Goal: Information Seeking & Learning: Learn about a topic

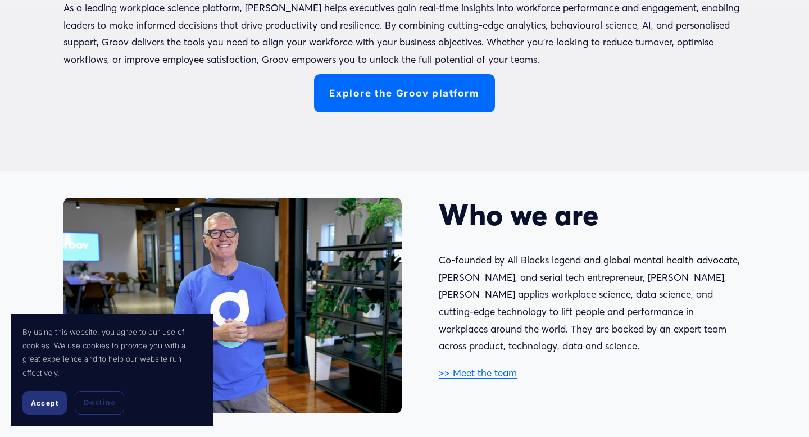
scroll to position [405, 0]
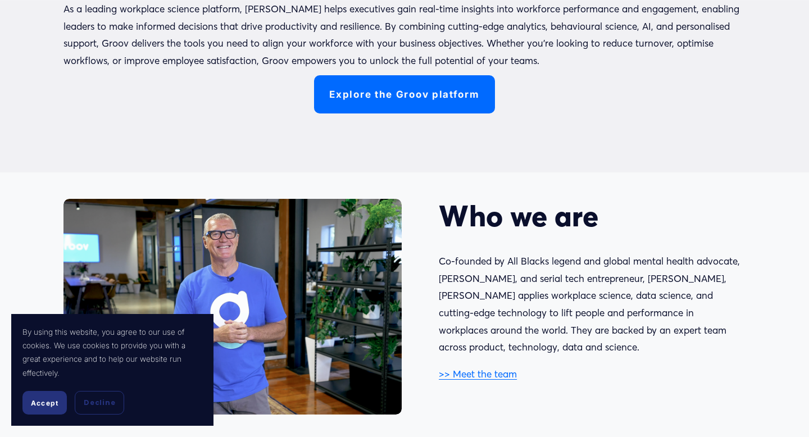
click at [433, 80] on link "Explore the Groov platform" at bounding box center [405, 94] width 182 height 38
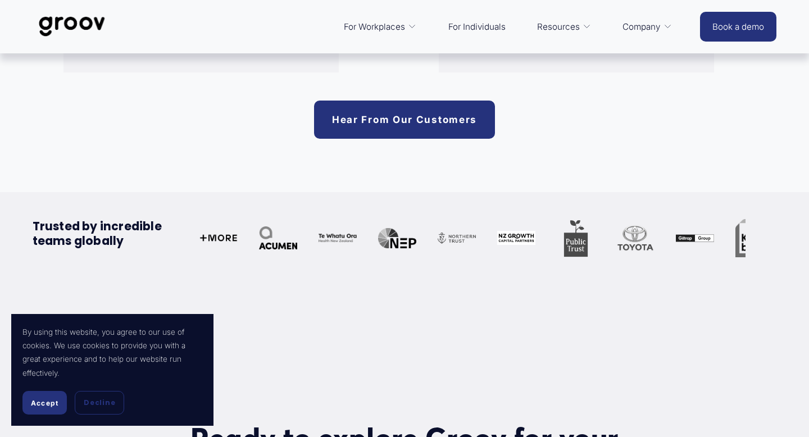
scroll to position [3013, 0]
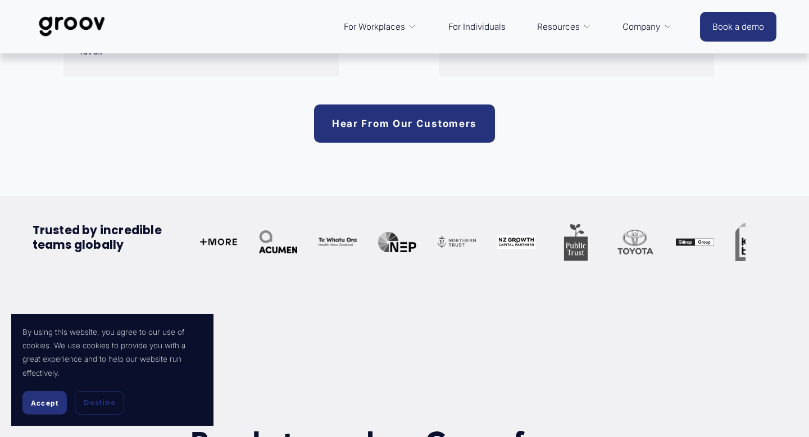
click at [493, 30] on link "For Individuals" at bounding box center [477, 26] width 69 height 26
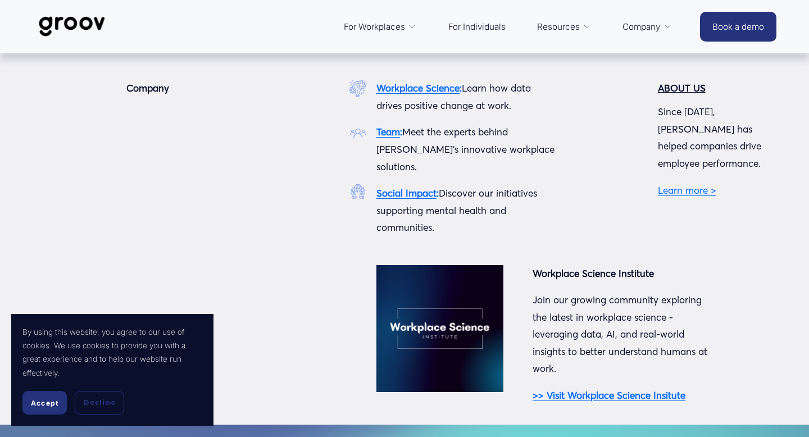
click at [664, 26] on icon "folder dropdown" at bounding box center [668, 26] width 8 height 8
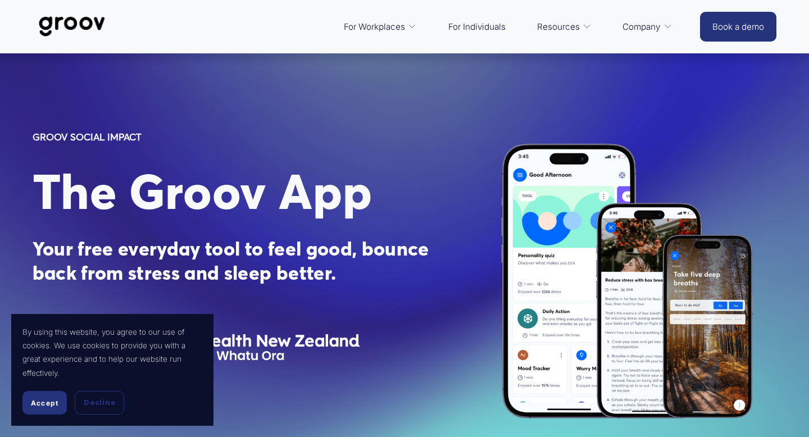
click at [473, 27] on link "For Individuals" at bounding box center [477, 26] width 69 height 26
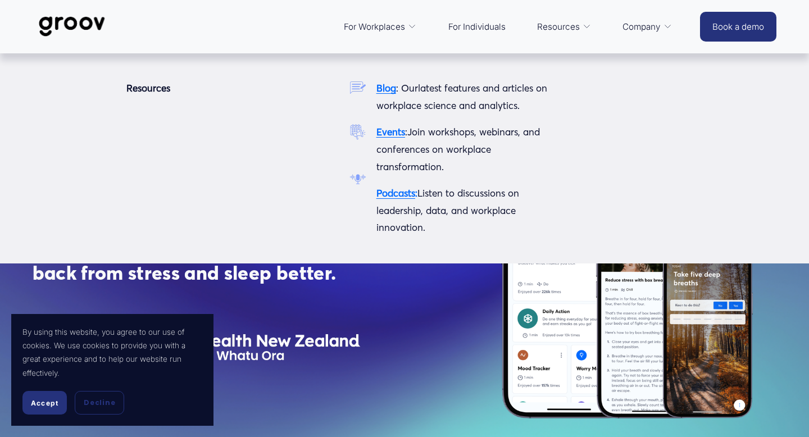
click at [580, 30] on link "Resources" at bounding box center [565, 26] width 66 height 26
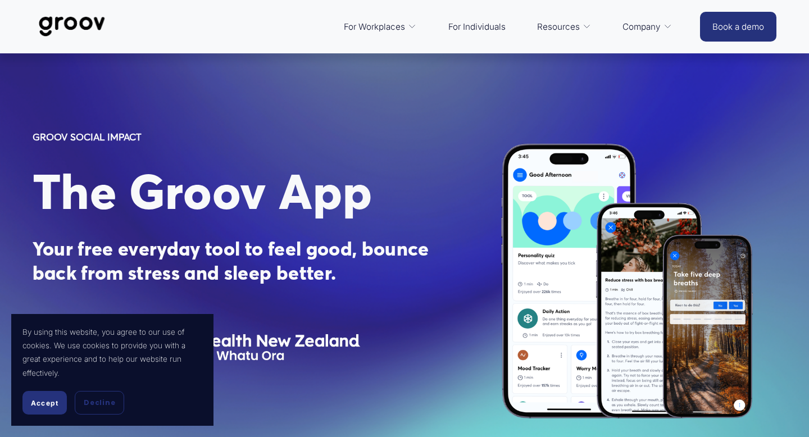
click at [0, 0] on span "Platform Overview" at bounding box center [0, 0] width 0 height 0
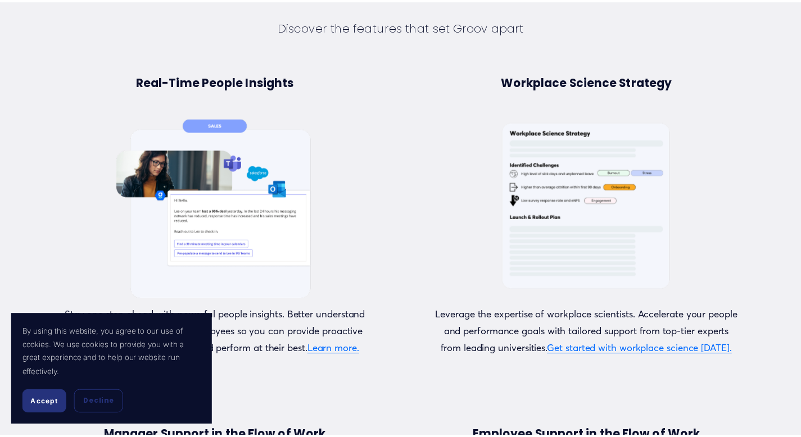
scroll to position [674, 0]
